Goal: Task Accomplishment & Management: Manage account settings

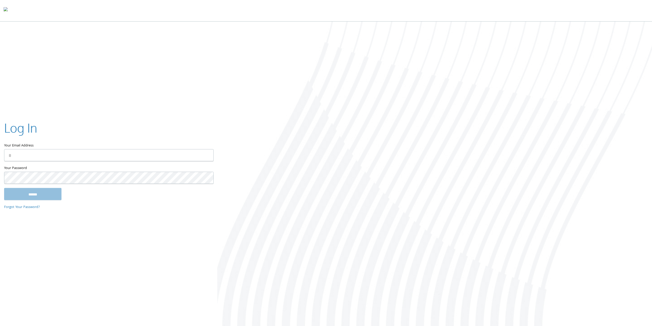
click at [115, 68] on div "Log In Your Email Address Your Password This field is required ****** Forgot Yo…" at bounding box center [326, 174] width 652 height 305
type input "**********"
click at [36, 193] on input "******" at bounding box center [32, 194] width 57 height 12
click at [349, 142] on div at bounding box center [434, 174] width 435 height 305
